Goal: Transaction & Acquisition: Purchase product/service

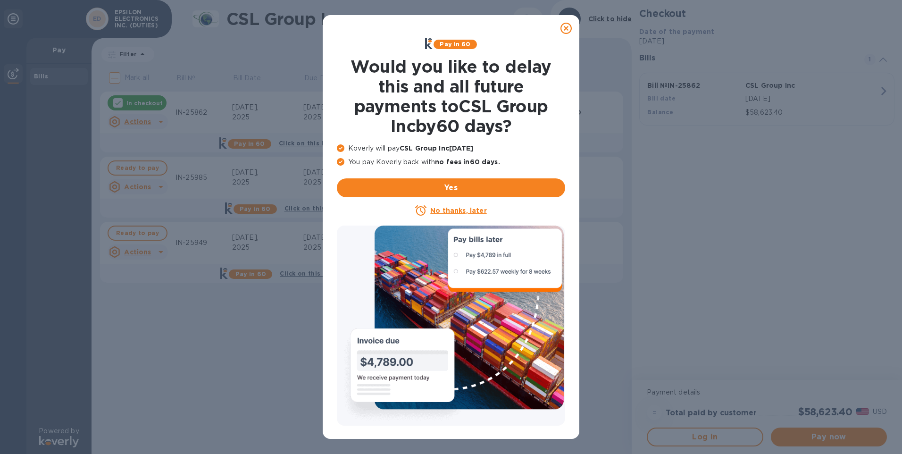
click at [565, 30] on icon at bounding box center [565, 28] width 11 height 11
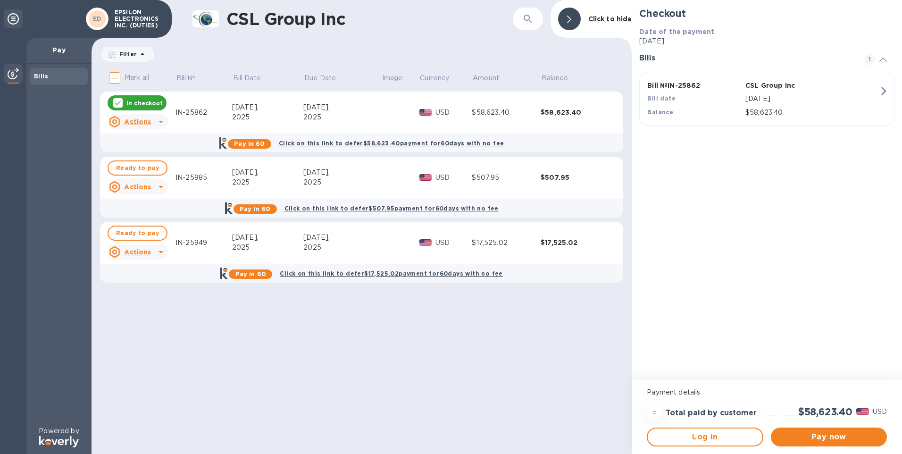
click at [136, 102] on p "In checkout" at bounding box center [144, 103] width 36 height 8
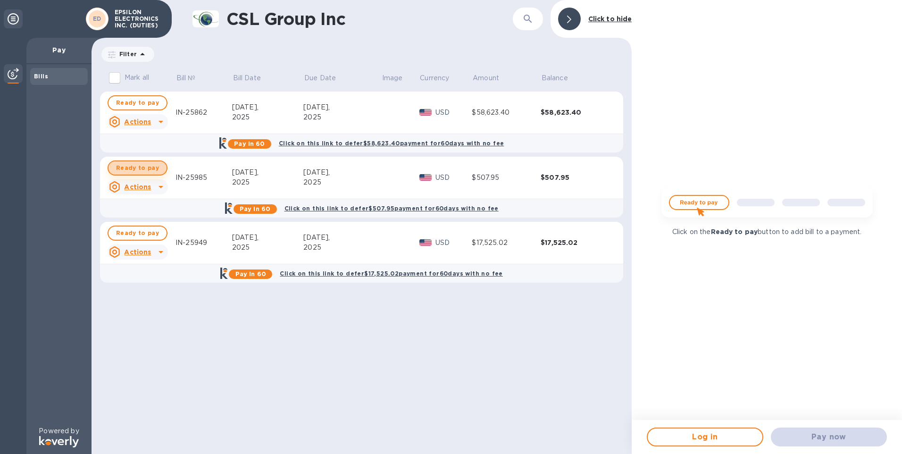
click at [140, 167] on span "Ready to pay" at bounding box center [137, 167] width 43 height 11
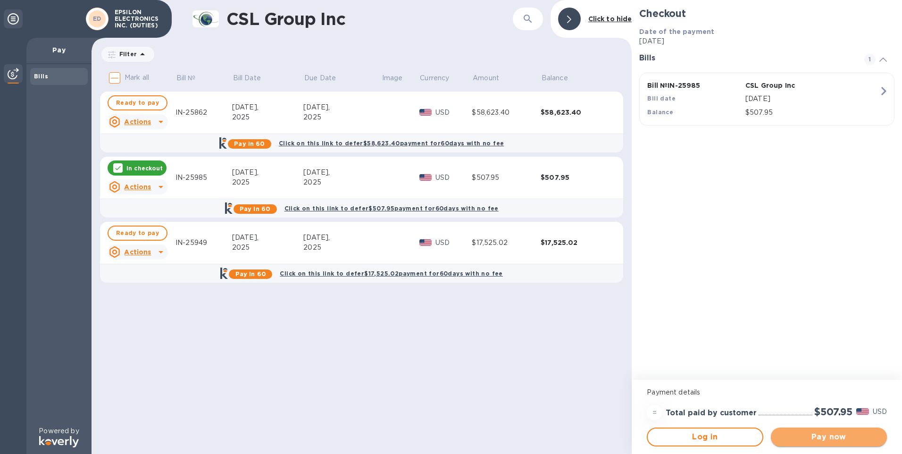
click at [832, 437] on span "Pay now" at bounding box center [828, 436] width 101 height 11
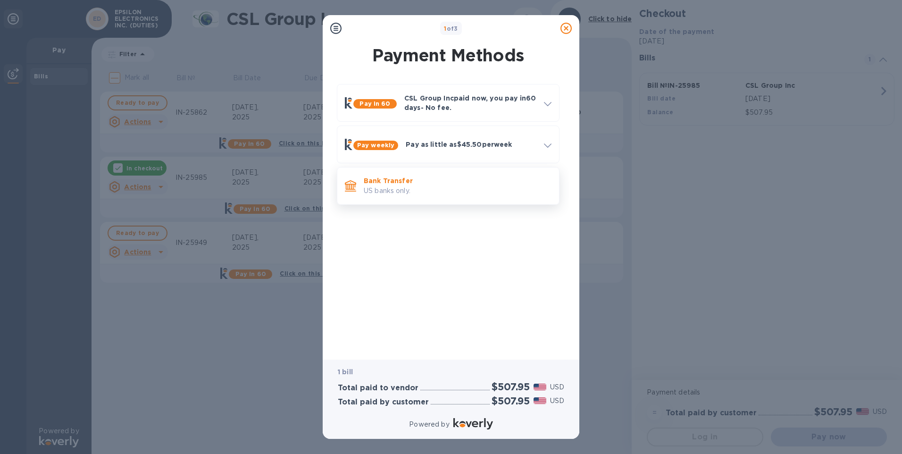
click at [376, 184] on p "Bank Transfer" at bounding box center [458, 180] width 188 height 9
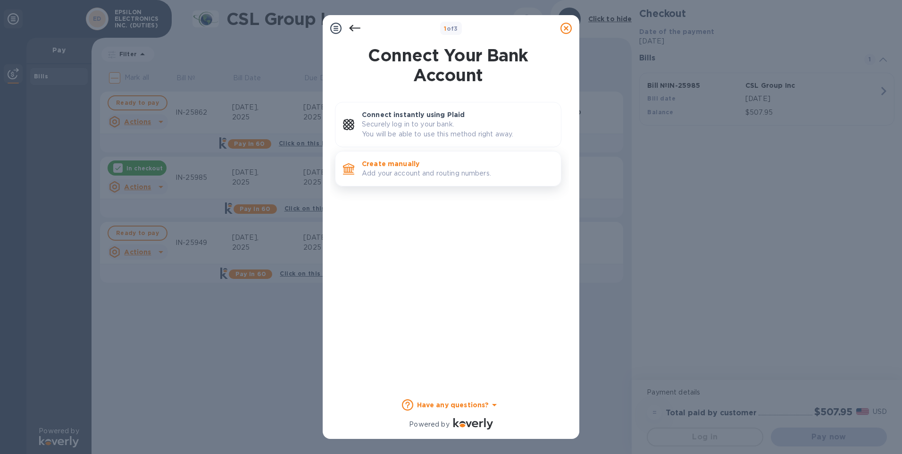
click at [383, 170] on p "Add your account and routing numbers." at bounding box center [457, 173] width 191 height 10
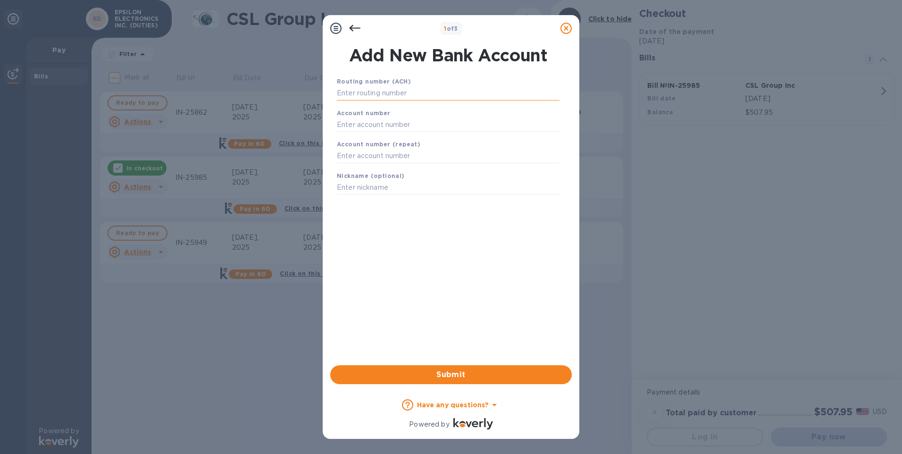
click at [374, 92] on input "text" at bounding box center [448, 93] width 223 height 14
type input "122042205"
click at [378, 138] on input "text" at bounding box center [448, 136] width 223 height 14
type input "004633725"
click at [378, 167] on input "text" at bounding box center [448, 168] width 223 height 14
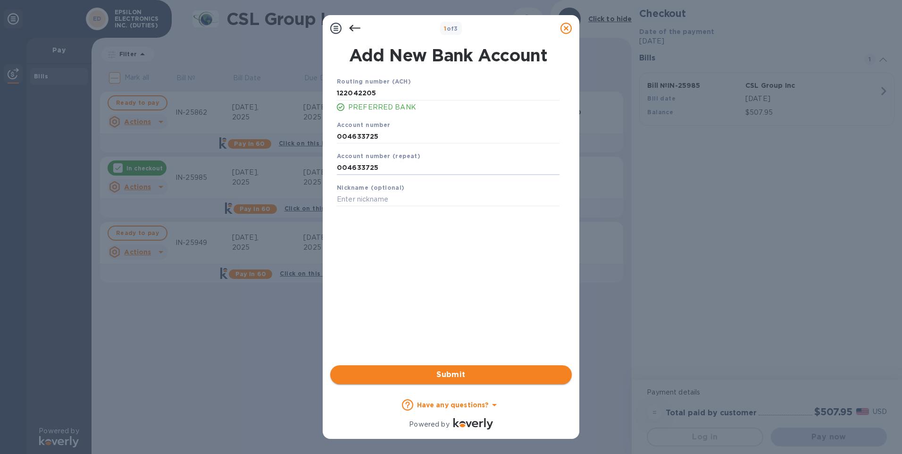
type input "004633725"
click at [446, 374] on span "Submit" at bounding box center [451, 374] width 226 height 11
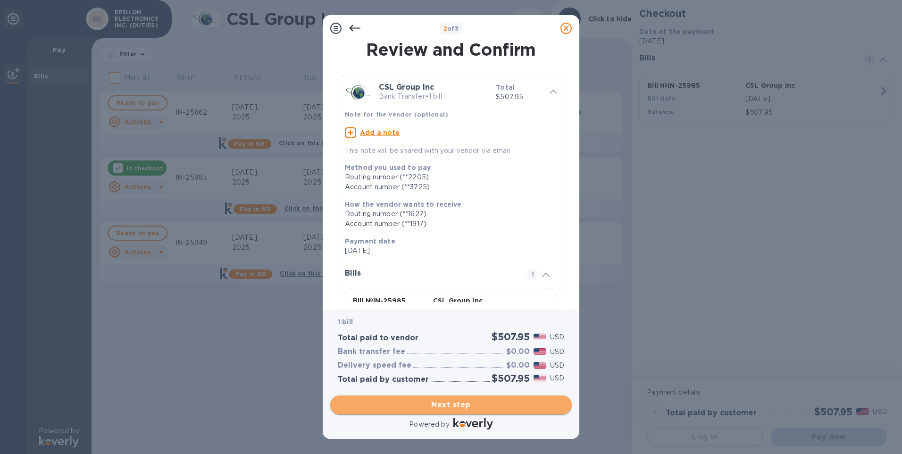
click at [461, 403] on span "Next step" at bounding box center [451, 404] width 226 height 11
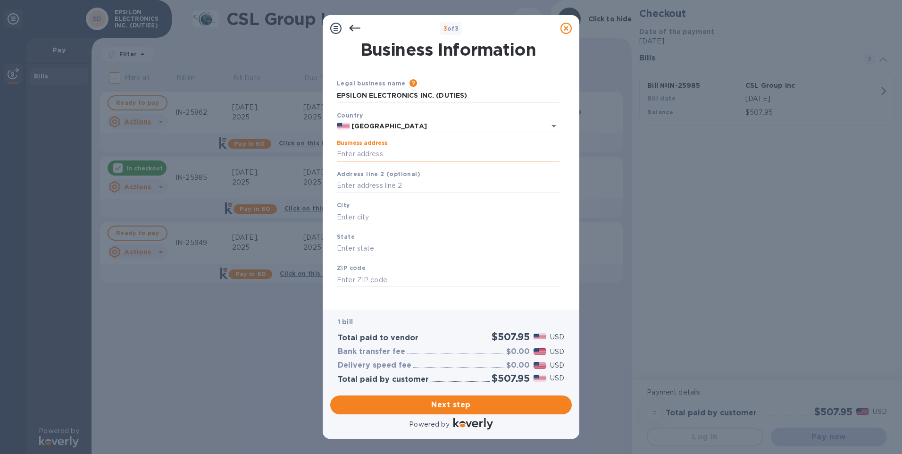
click at [384, 151] on input "Business address" at bounding box center [448, 154] width 223 height 14
type input "[STREET_ADDRESS]"
type input "Montebello"
type input "CA"
type input "90640"
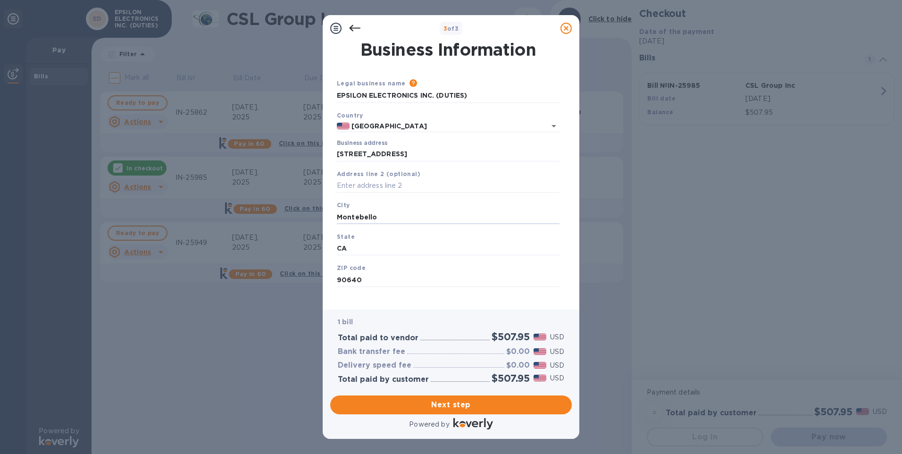
drag, startPoint x: 382, startPoint y: 217, endPoint x: 328, endPoint y: 220, distance: 53.9
click at [328, 220] on div "Business Information Legal business name Please provide the legal name that app…" at bounding box center [451, 175] width 257 height 268
type input "MONTEBELLO"
click at [457, 406] on span "Next step" at bounding box center [451, 404] width 226 height 11
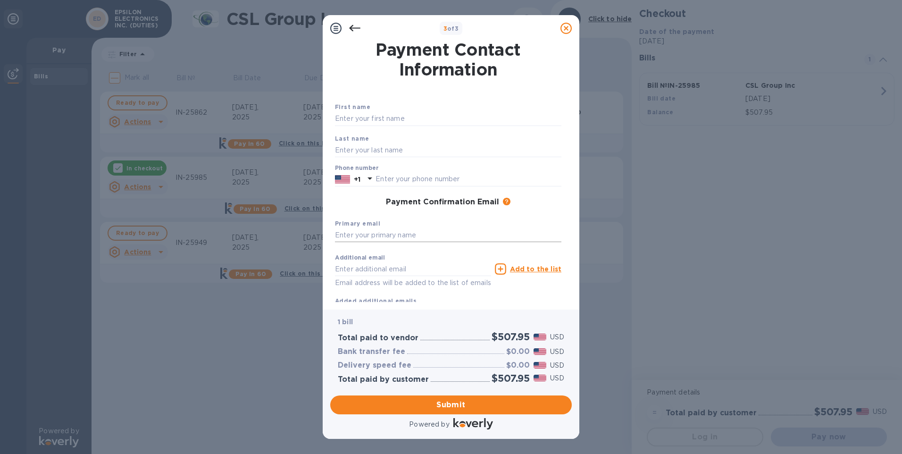
click at [364, 233] on input "text" at bounding box center [448, 235] width 226 height 14
type input "[PERSON_NAME][EMAIL_ADDRESS][DOMAIN_NAME]"
type input "[PERSON_NAME]"
type input "3237223333"
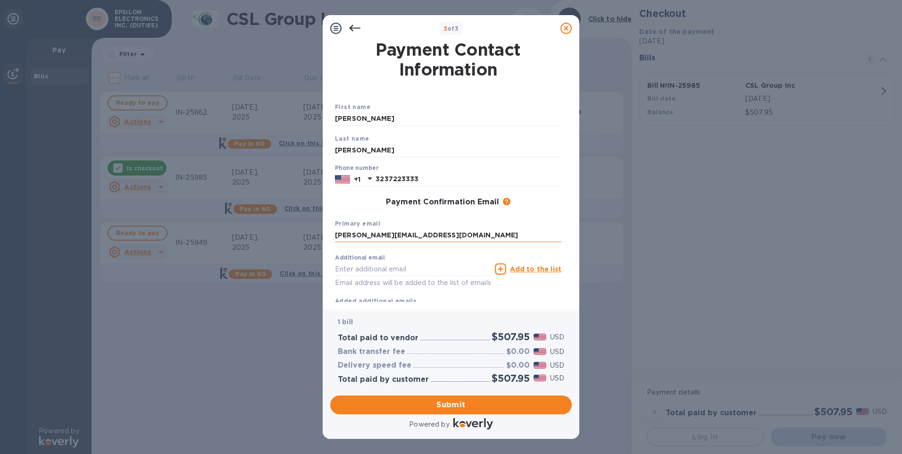
type input "[PERSON_NAME][EMAIL_ADDRESS][DOMAIN_NAME]"
drag, startPoint x: 379, startPoint y: 119, endPoint x: 297, endPoint y: 110, distance: 82.0
click at [297, 110] on div "3 of 3 Payment Contact Information First name [PERSON_NAME] Last name [PERSON_N…" at bounding box center [451, 227] width 902 height 454
type input "[PERSON_NAME]"
click at [419, 103] on div "First name [PERSON_NAME]" at bounding box center [448, 114] width 234 height 32
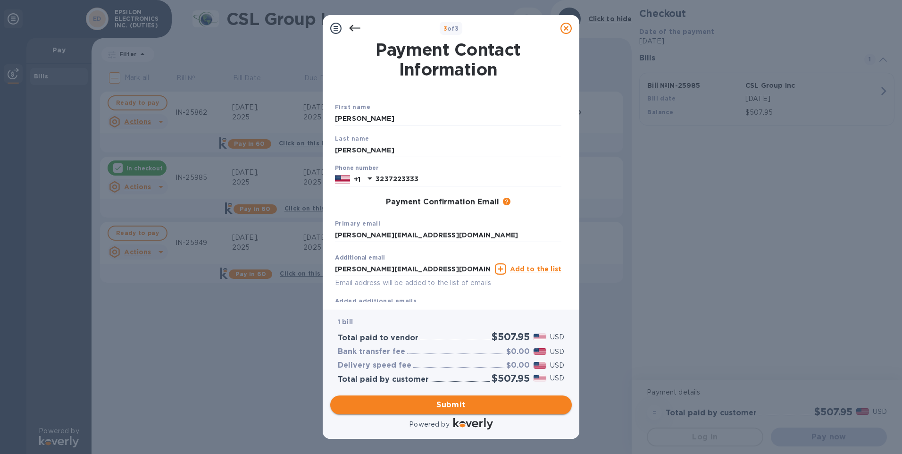
click at [456, 405] on span "Submit" at bounding box center [451, 404] width 226 height 11
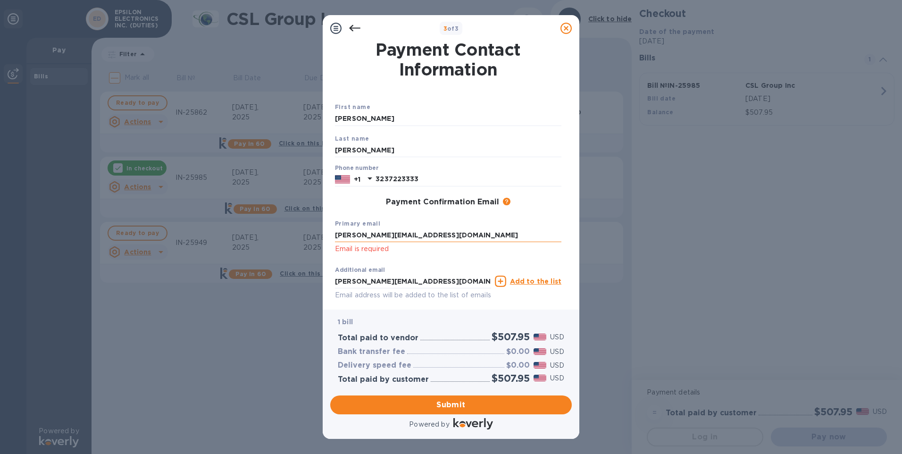
click at [465, 233] on input "[PERSON_NAME][EMAIL_ADDRESS][DOMAIN_NAME]" at bounding box center [448, 235] width 226 height 14
type input "[PERSON_NAME][EMAIL_ADDRESS][DOMAIN_NAME]"
click at [508, 230] on input "[PERSON_NAME][EMAIL_ADDRESS][DOMAIN_NAME]" at bounding box center [448, 235] width 226 height 14
click at [455, 401] on span "Submit" at bounding box center [451, 404] width 226 height 11
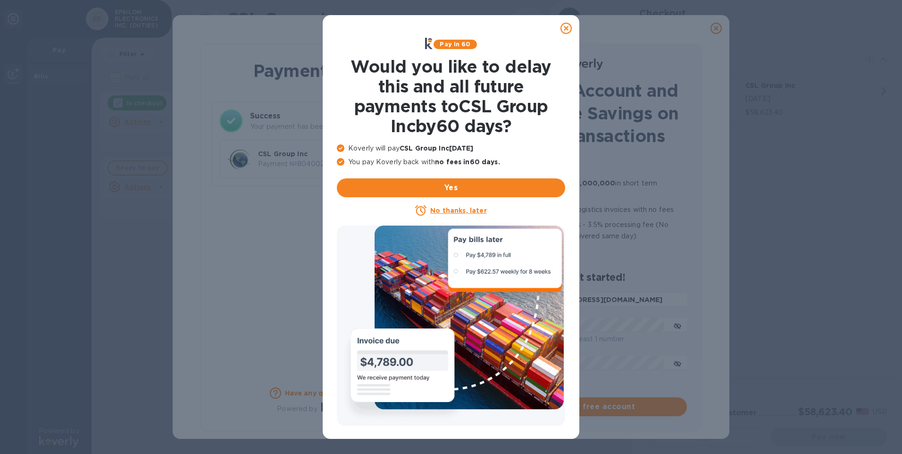
click at [564, 26] on icon at bounding box center [565, 28] width 11 height 11
